Goal: Task Accomplishment & Management: Manage account settings

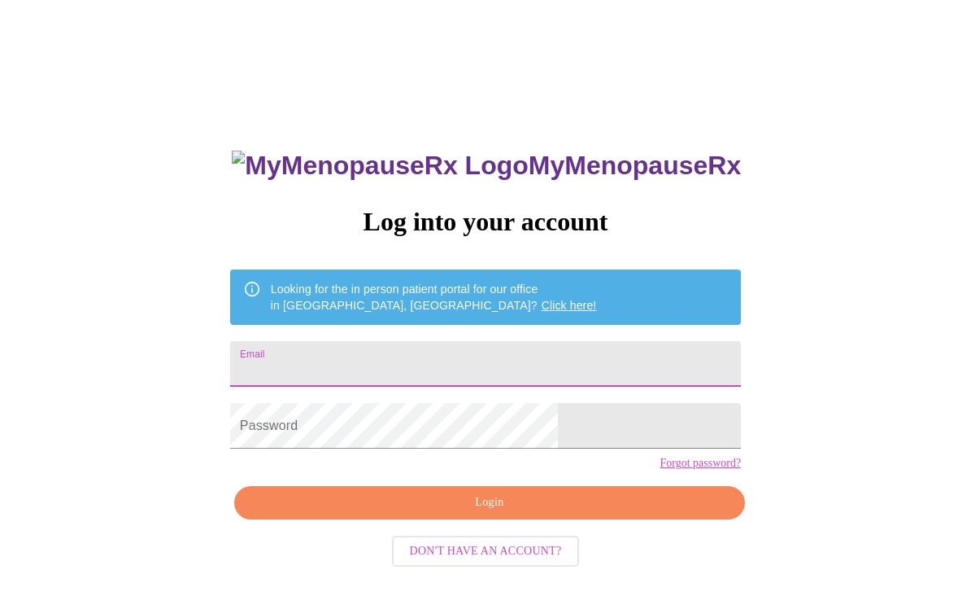
scroll to position [194, 0]
